Goal: Entertainment & Leisure: Consume media (video, audio)

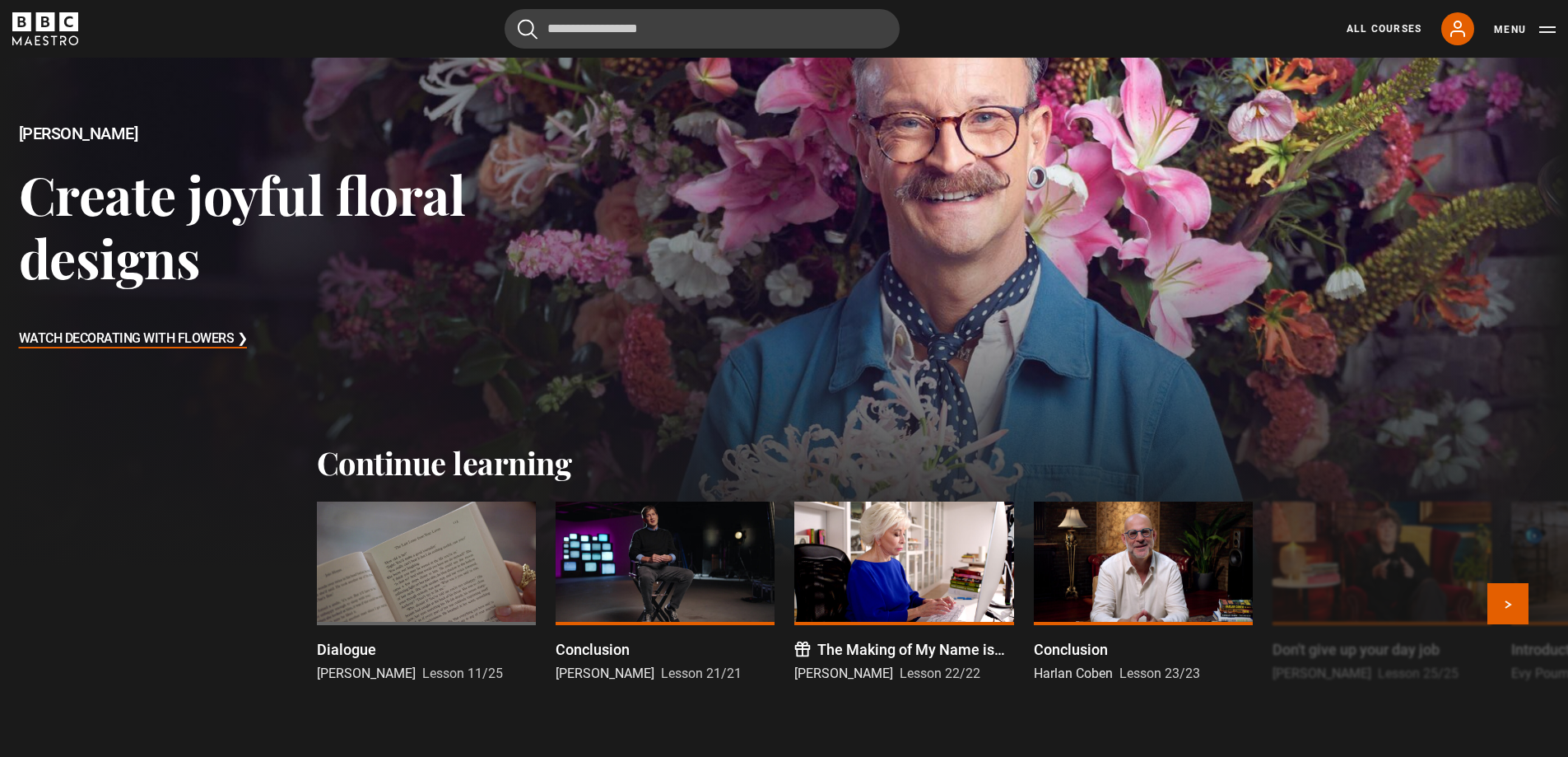
scroll to position [247, 0]
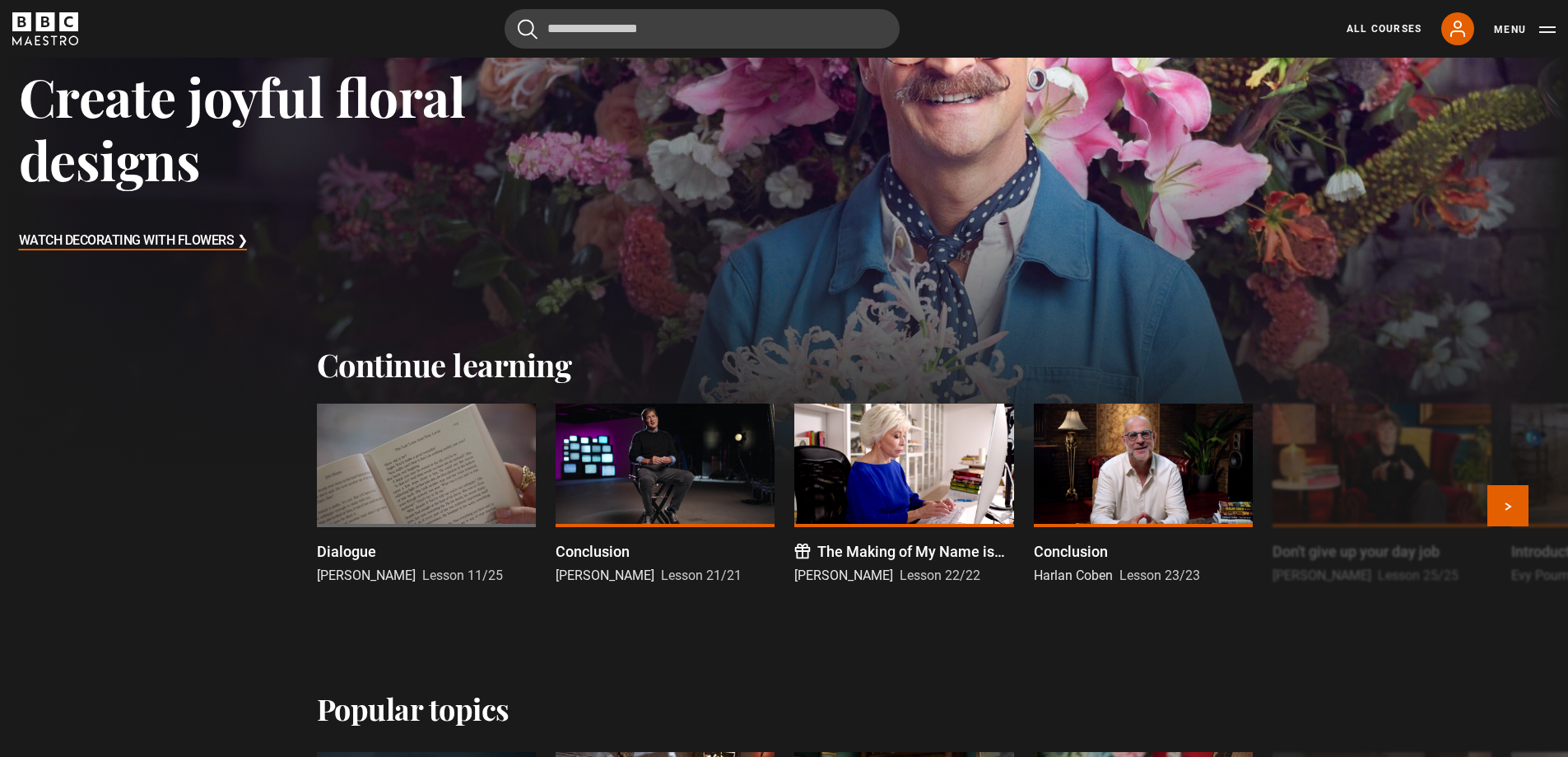
click at [443, 440] on div at bounding box center [426, 464] width 219 height 124
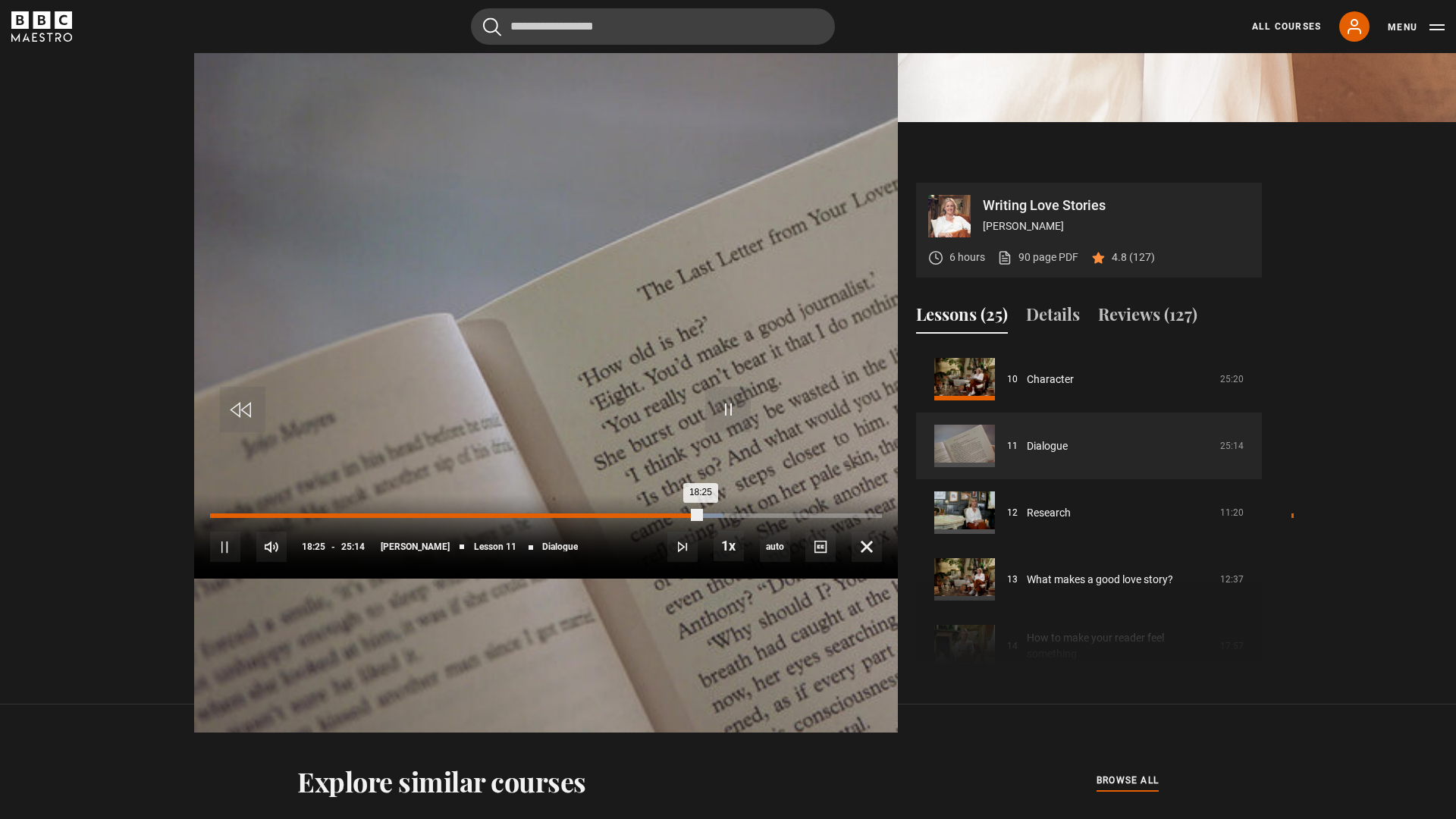
click at [881, 518] on div "Loaded : 76.29% 19:09 18:25" at bounding box center [546, 515] width 672 height 4
click at [881, 518] on div "Loaded : 77.61% 19:31 19:17" at bounding box center [546, 515] width 672 height 4
click at [881, 518] on div "Loaded : 79.59% 20:01 19:44" at bounding box center [546, 515] width 672 height 4
click at [881, 518] on div "Loaded : 81.57% 20:31 20:10" at bounding box center [546, 515] width 672 height 4
click at [1397, 518] on div "21:02" at bounding box center [1398, 515] width 3 height 4
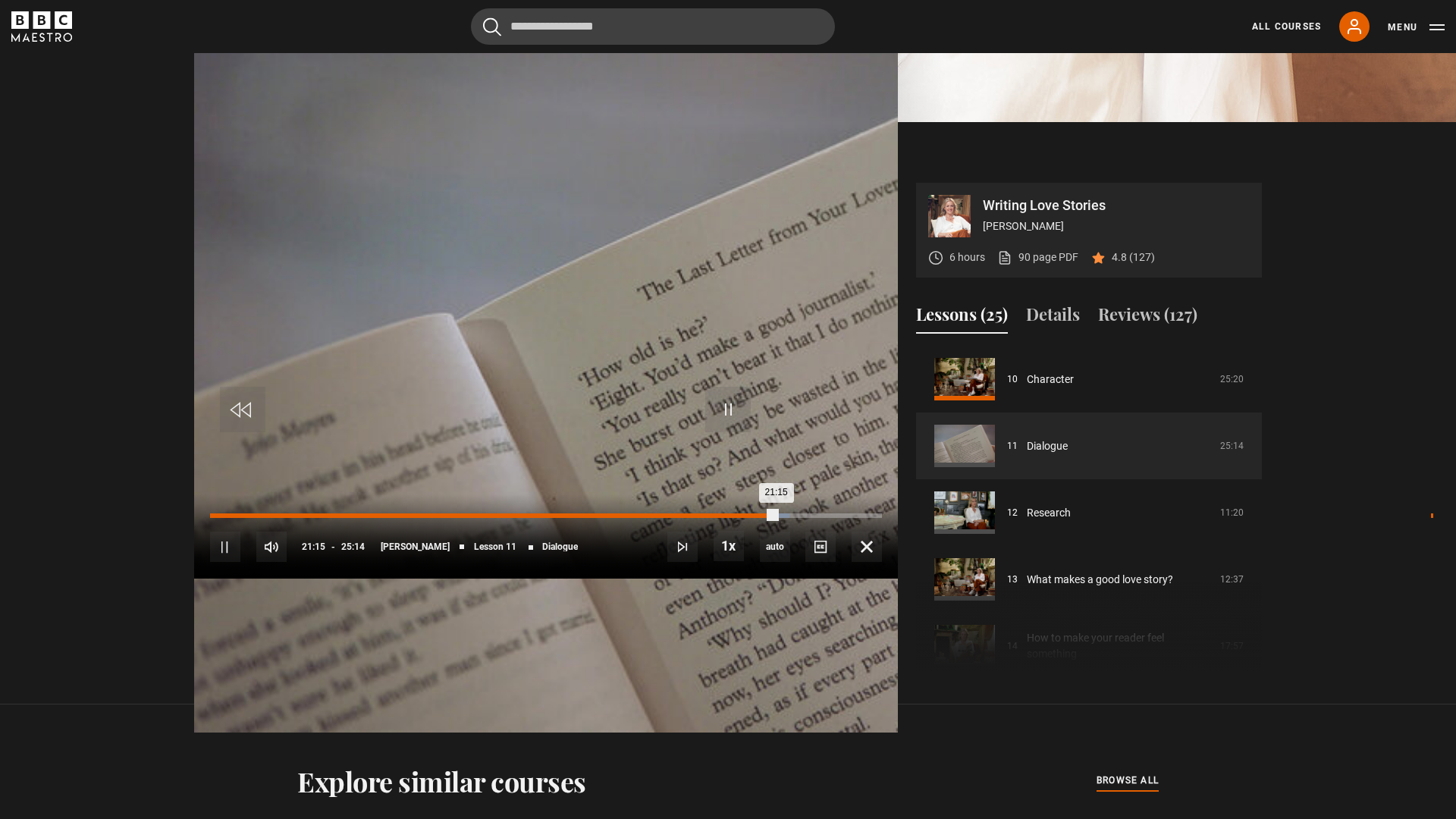
click at [881, 518] on div "Loaded : 86.20% 21:37 21:15" at bounding box center [546, 515] width 672 height 4
click at [881, 518] on div "Loaded : 88.51% 22:10 21:47" at bounding box center [546, 515] width 672 height 4
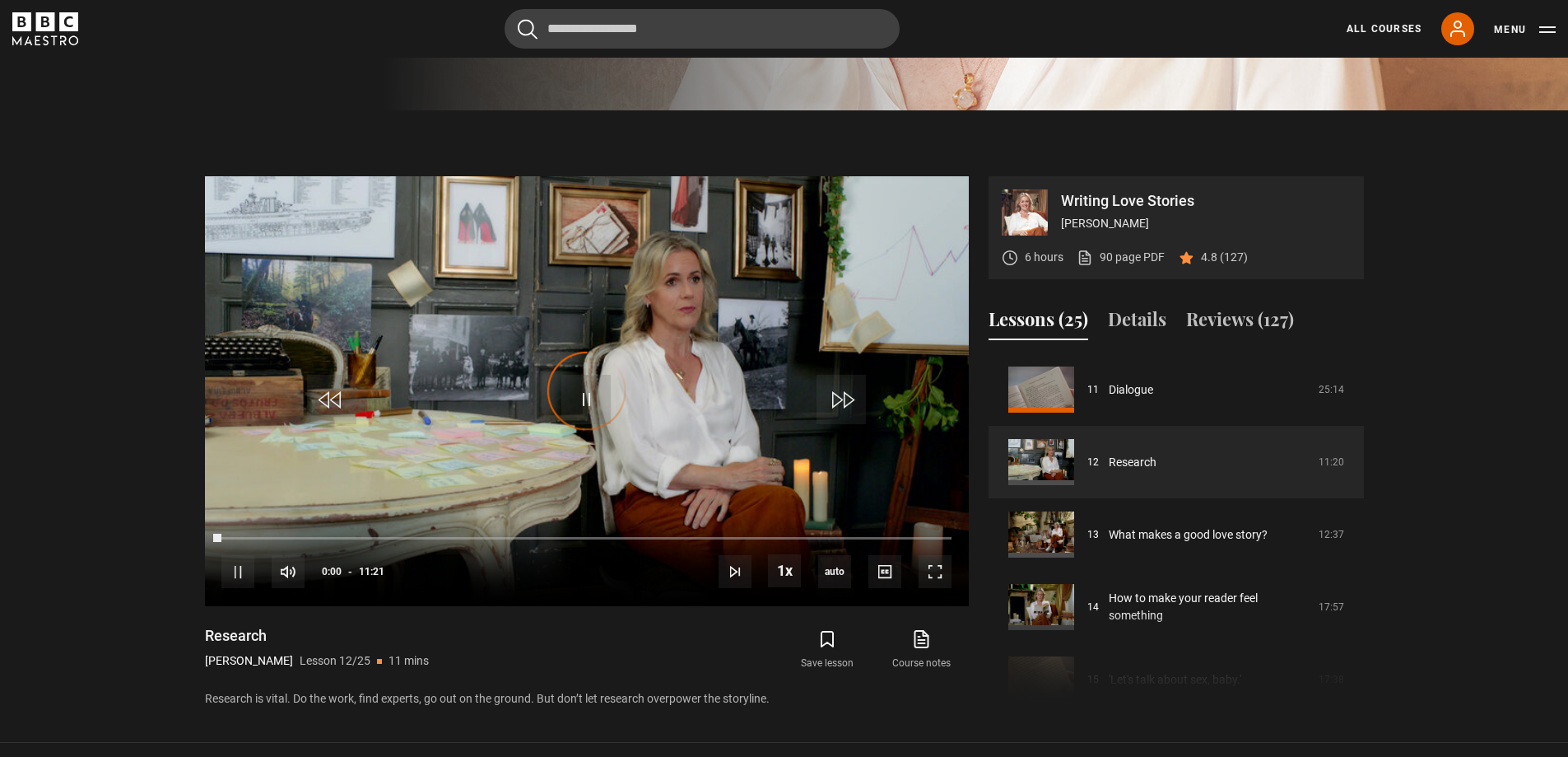
scroll to position [650, 0]
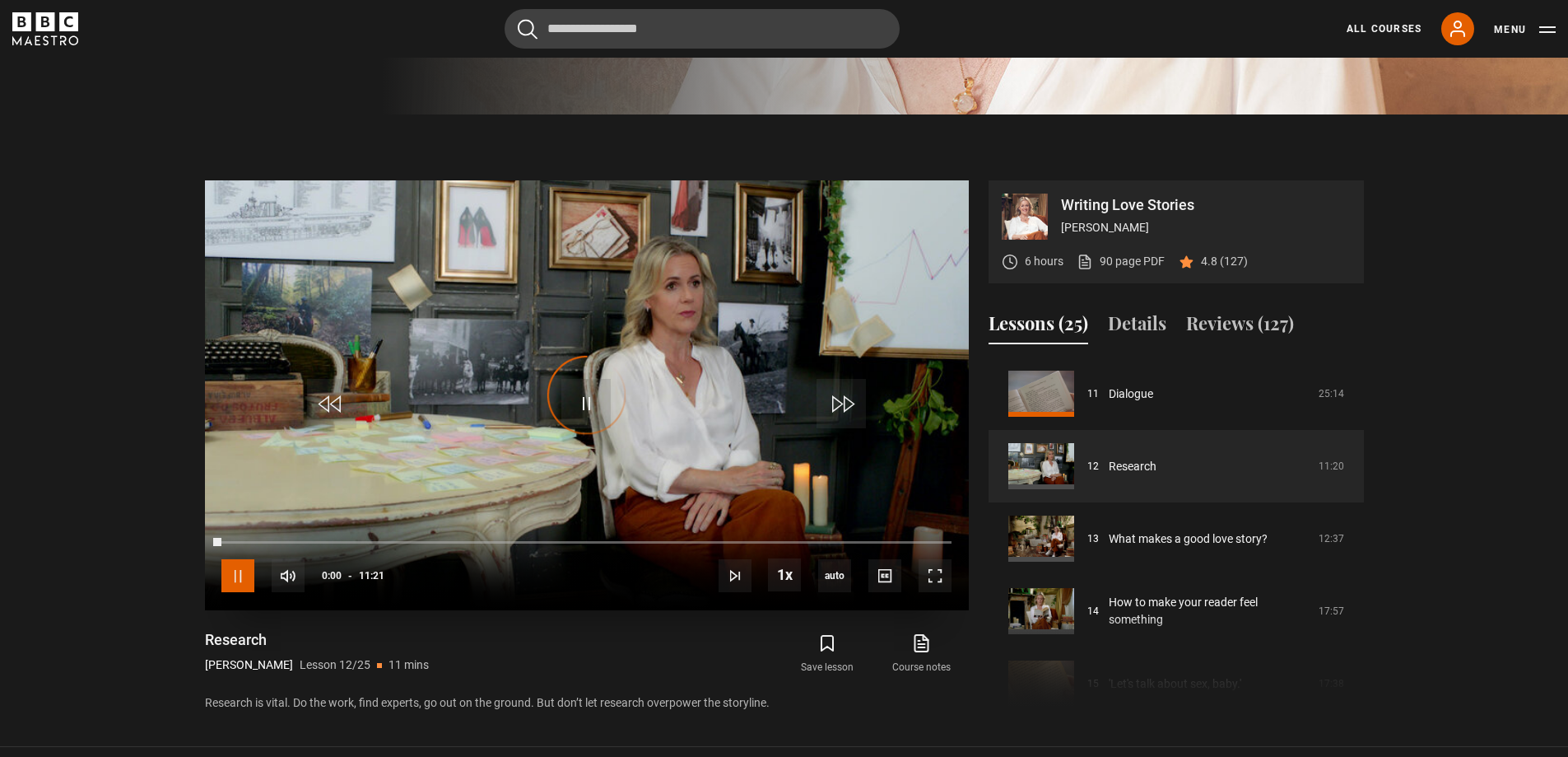
click at [236, 578] on span "Video Player" at bounding box center [238, 575] width 33 height 33
